Goal: Transaction & Acquisition: Obtain resource

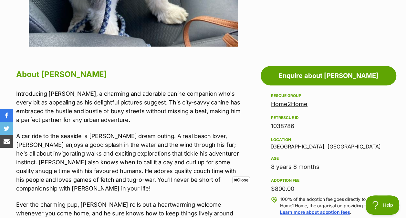
scroll to position [335, 0]
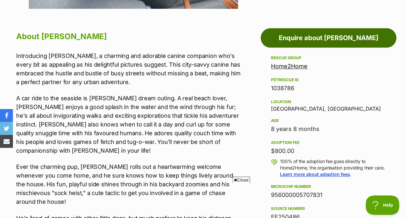
click at [327, 38] on link "Enquire about Louie" at bounding box center [329, 37] width 136 height 19
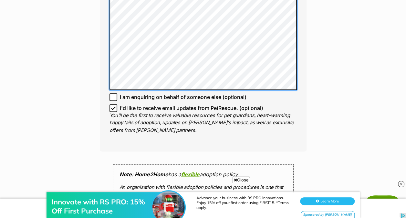
scroll to position [500, 0]
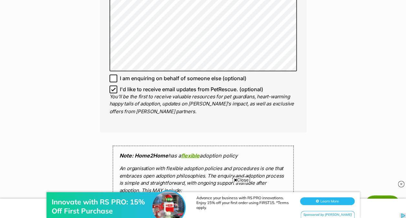
click at [113, 87] on icon at bounding box center [113, 89] width 5 height 5
click at [113, 85] on input "I'd like to receive email updates from PetRescue. (optional)" at bounding box center [114, 89] width 8 height 8
checkbox input "false"
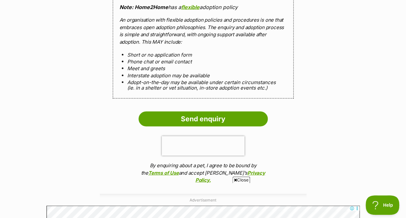
scroll to position [649, 0]
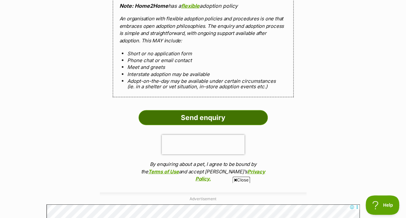
click at [197, 110] on input "Send enquiry" at bounding box center [203, 117] width 129 height 15
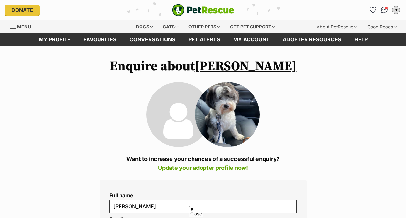
scroll to position [631, 0]
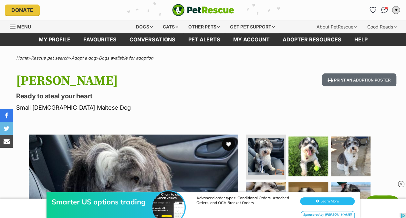
click at [401, 185] on img at bounding box center [401, 184] width 6 height 6
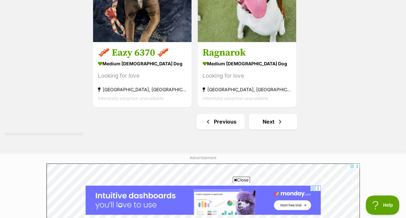
scroll to position [1499, 0]
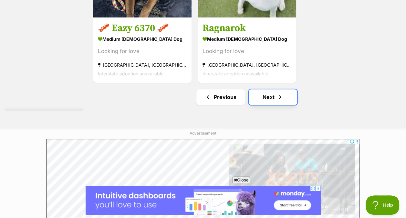
click at [266, 103] on link "Next" at bounding box center [273, 97] width 49 height 16
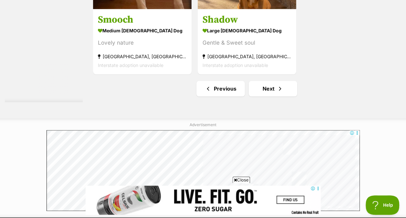
scroll to position [1575, 0]
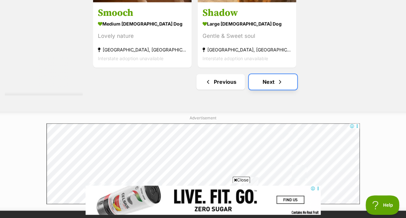
click at [269, 85] on link "Next" at bounding box center [273, 82] width 49 height 16
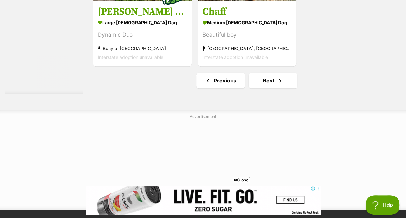
scroll to position [1527, 0]
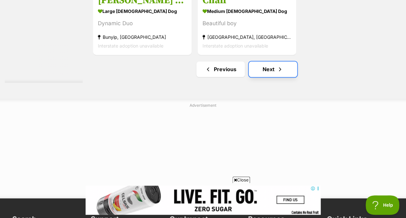
click at [266, 69] on link "Next" at bounding box center [273, 69] width 49 height 16
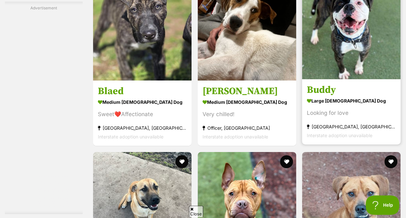
click at [321, 93] on h3 "Buddy" at bounding box center [351, 90] width 89 height 12
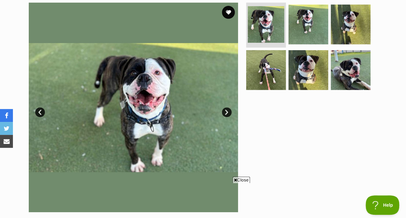
scroll to position [150, 0]
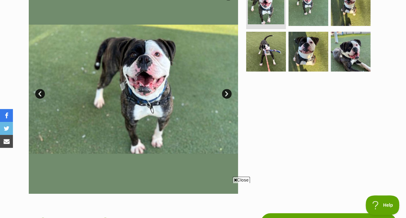
click at [228, 92] on link "Next" at bounding box center [227, 94] width 10 height 10
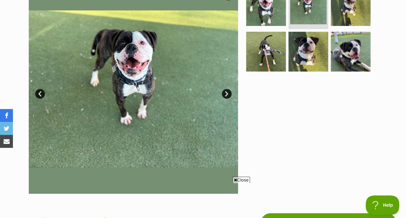
click at [228, 92] on link "Next" at bounding box center [227, 94] width 10 height 10
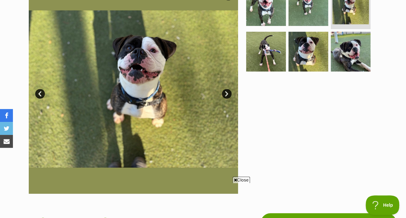
click at [228, 92] on link "Next" at bounding box center [227, 94] width 10 height 10
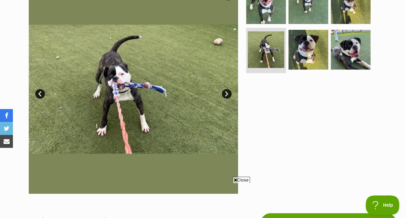
click at [228, 92] on link "Next" at bounding box center [227, 94] width 10 height 10
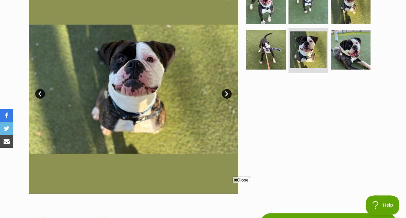
click at [228, 92] on link "Next" at bounding box center [227, 94] width 10 height 10
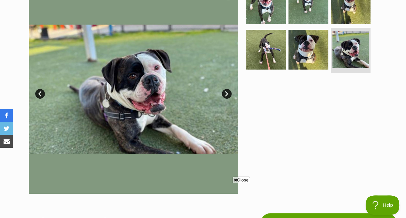
click at [228, 92] on link "Next" at bounding box center [227, 94] width 10 height 10
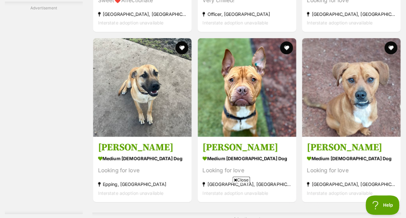
scroll to position [1216, 0]
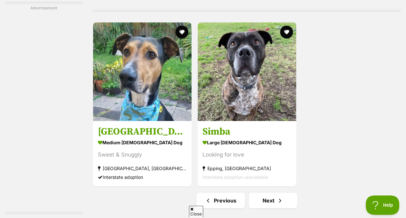
scroll to position [1502, 0]
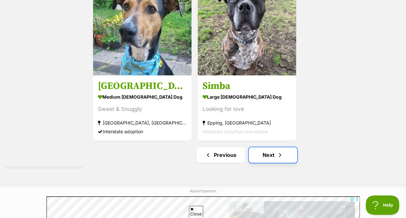
click at [269, 157] on link "Next" at bounding box center [273, 155] width 49 height 16
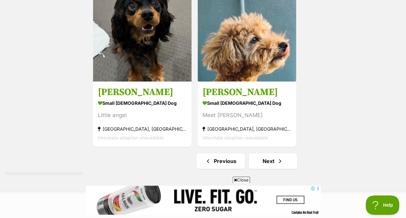
scroll to position [1448, 0]
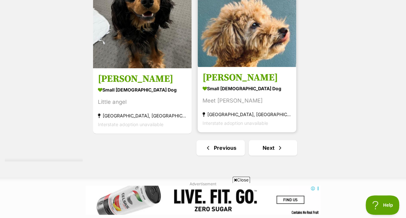
click at [235, 78] on h3 "[PERSON_NAME]" at bounding box center [247, 77] width 89 height 12
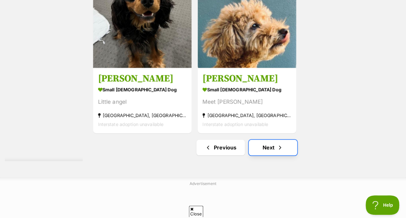
click at [269, 149] on link "Next" at bounding box center [273, 148] width 49 height 16
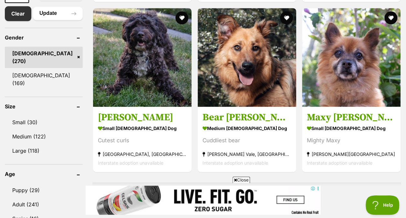
scroll to position [369, 0]
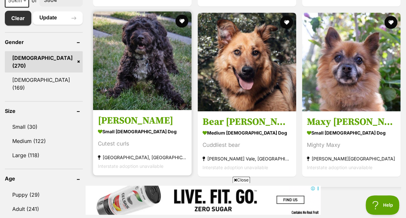
click at [118, 120] on h3 "[PERSON_NAME]" at bounding box center [142, 120] width 89 height 12
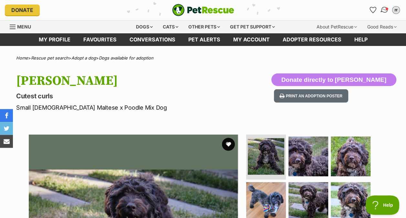
click at [388, 9] on span "Conversations" at bounding box center [387, 8] width 3 height 3
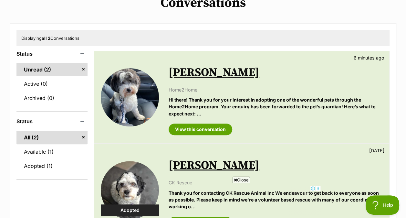
scroll to position [51, 0]
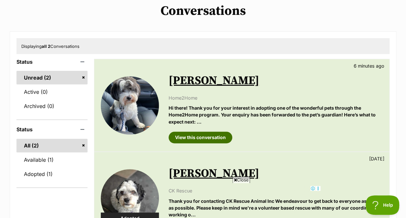
click at [193, 137] on link "View this conversation" at bounding box center [201, 138] width 64 height 12
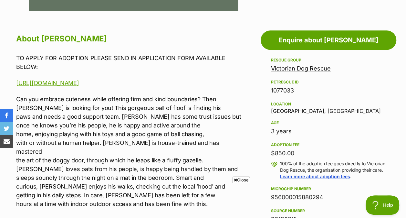
scroll to position [349, 0]
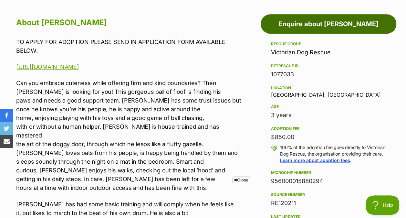
click at [320, 23] on link "Enquire about [PERSON_NAME]" at bounding box center [329, 23] width 136 height 19
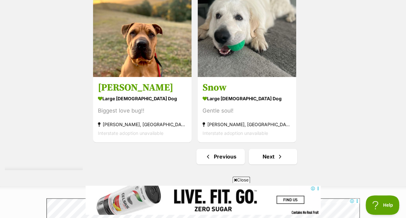
scroll to position [1460, 0]
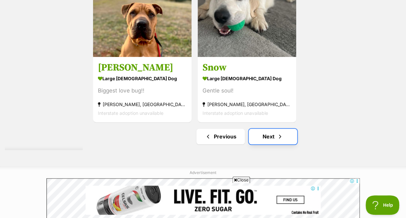
click at [269, 138] on link "Next" at bounding box center [273, 137] width 49 height 16
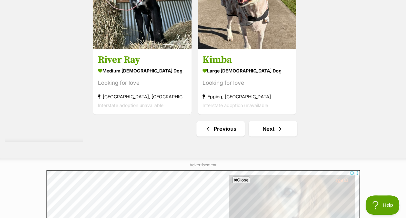
scroll to position [1535, 0]
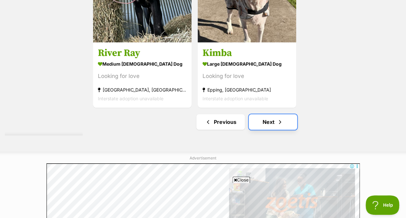
click at [269, 122] on link "Next" at bounding box center [273, 122] width 49 height 16
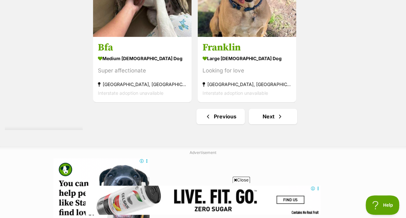
scroll to position [1502, 0]
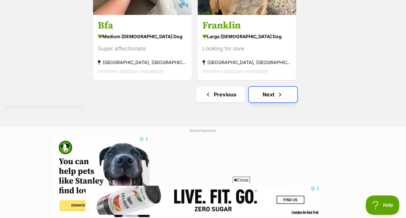
click at [265, 97] on link "Next" at bounding box center [273, 95] width 49 height 16
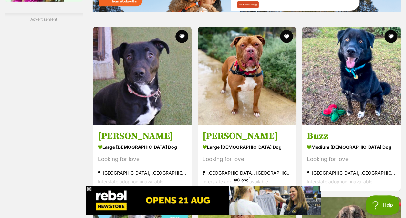
scroll to position [1024, 0]
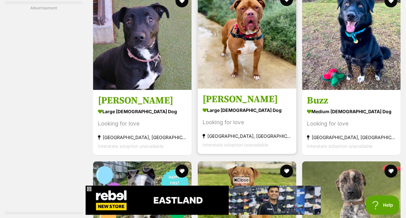
click at [230, 99] on h3 "Bubba Kaiser" at bounding box center [247, 99] width 89 height 12
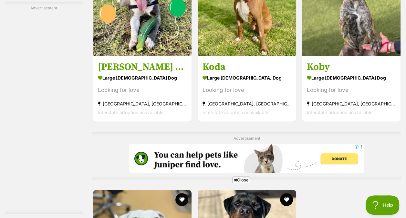
scroll to position [1243, 0]
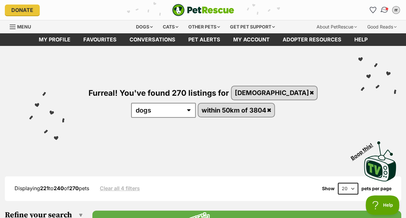
click at [383, 10] on img "Conversations" at bounding box center [385, 10] width 9 height 8
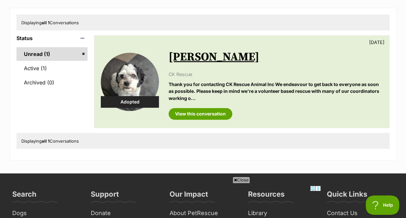
scroll to position [50, 0]
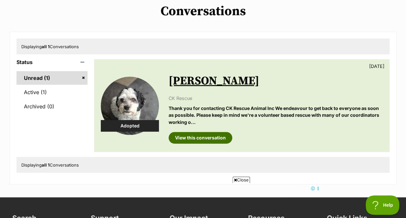
click at [194, 139] on link "View this conversation" at bounding box center [201, 138] width 64 height 12
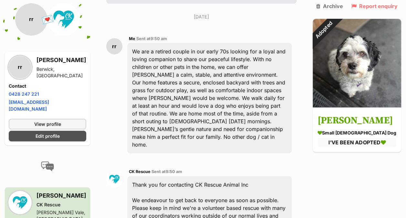
scroll to position [200, 0]
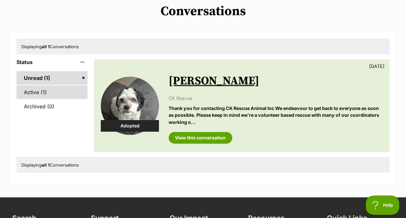
click at [30, 93] on link "Active (1)" at bounding box center [51, 92] width 71 height 14
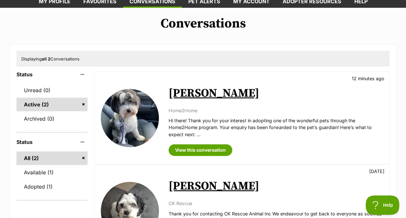
scroll to position [16, 0]
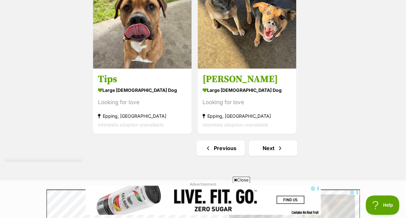
scroll to position [1527, 0]
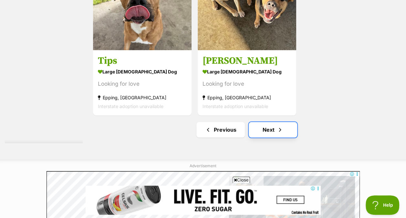
click at [268, 132] on link "Next" at bounding box center [273, 130] width 49 height 16
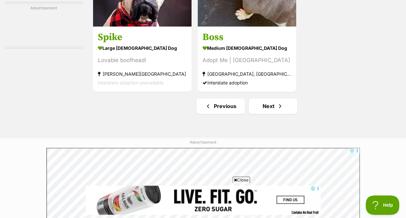
scroll to position [1493, 0]
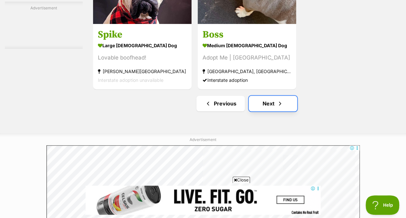
click at [269, 106] on link "Next" at bounding box center [273, 104] width 49 height 16
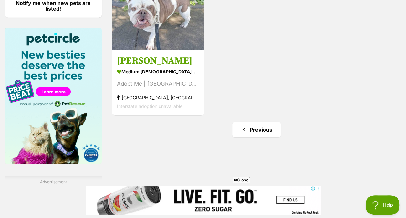
scroll to position [814, 0]
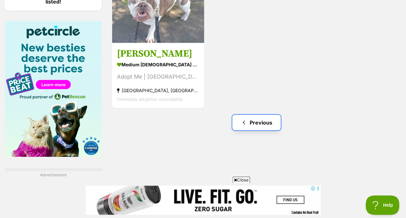
click at [258, 119] on link "Previous" at bounding box center [256, 123] width 49 height 16
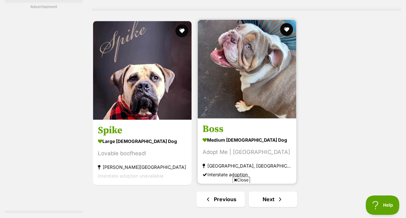
click at [248, 77] on img at bounding box center [247, 69] width 99 height 99
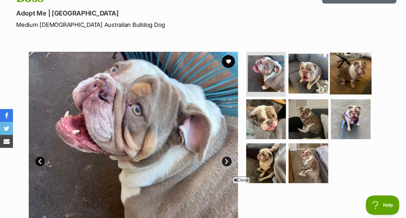
click at [355, 69] on img at bounding box center [351, 73] width 42 height 42
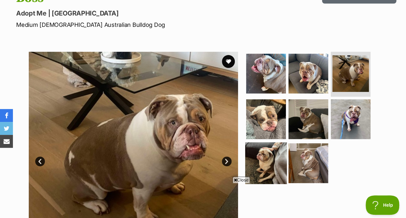
click at [268, 156] on img at bounding box center [266, 163] width 42 height 42
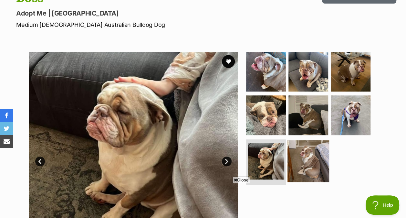
click at [305, 162] on img at bounding box center [309, 161] width 42 height 42
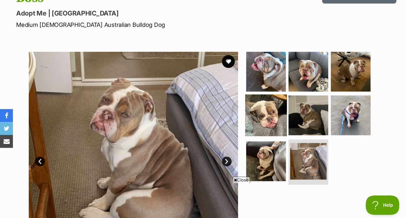
click at [268, 116] on img at bounding box center [266, 115] width 42 height 42
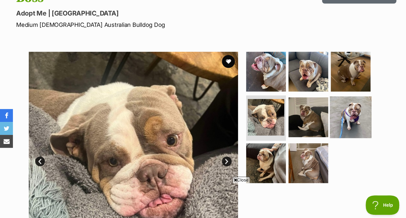
click at [348, 111] on img at bounding box center [351, 117] width 42 height 42
